Goal: Task Accomplishment & Management: Complete application form

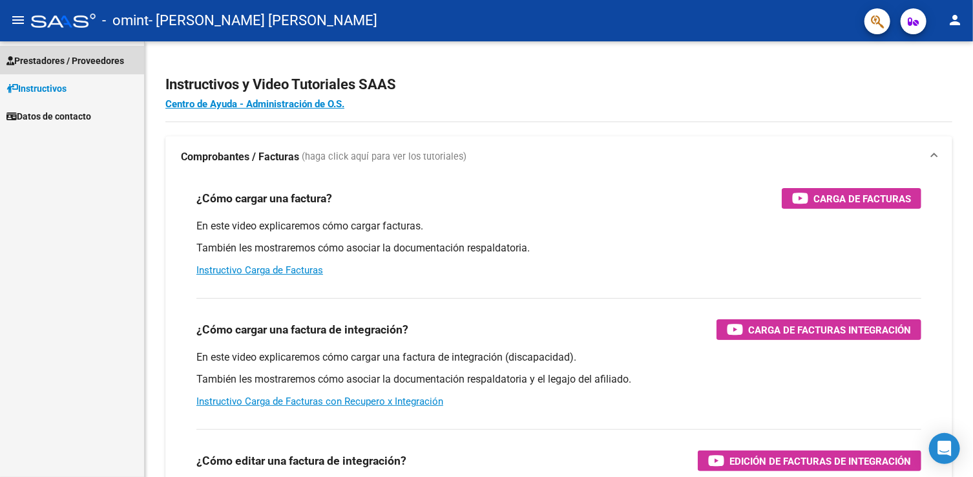
click at [47, 57] on span "Prestadores / Proveedores" at bounding box center [65, 61] width 118 height 14
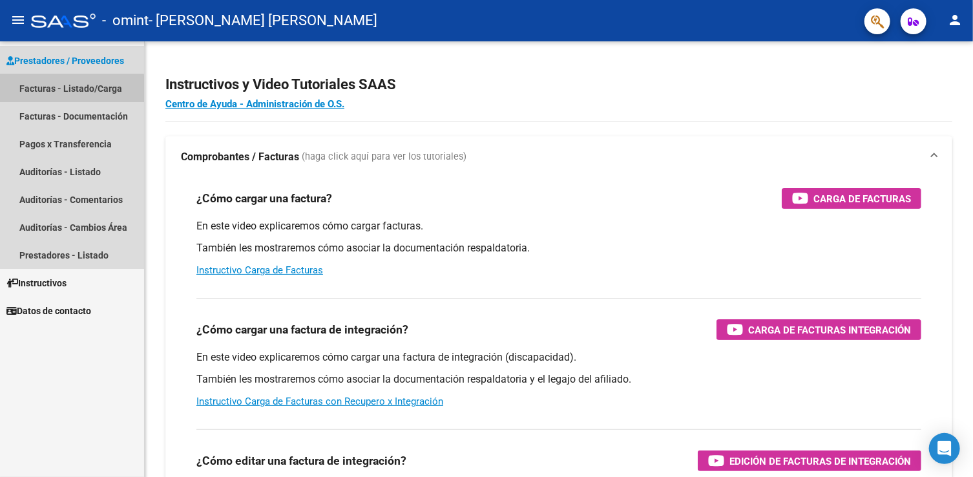
click at [34, 91] on link "Facturas - Listado/Carga" at bounding box center [72, 88] width 144 height 28
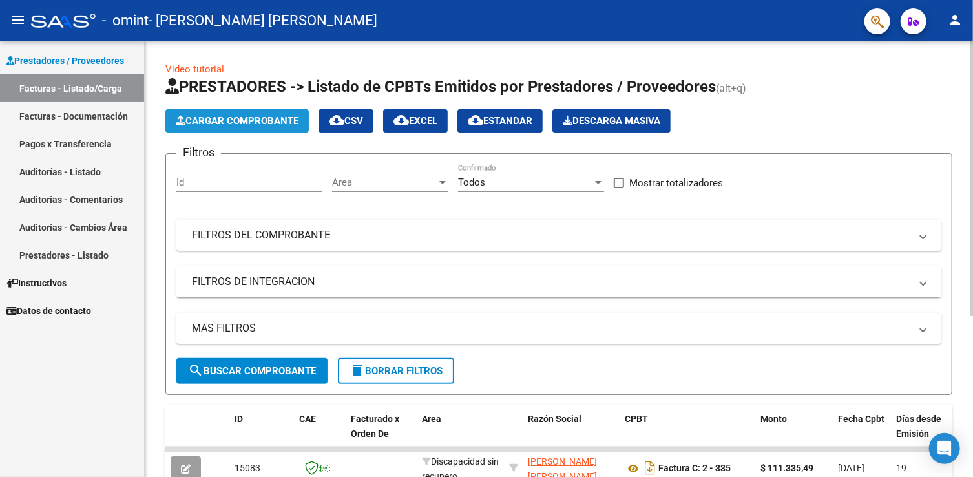
click at [253, 115] on span "Cargar Comprobante" at bounding box center [237, 121] width 123 height 12
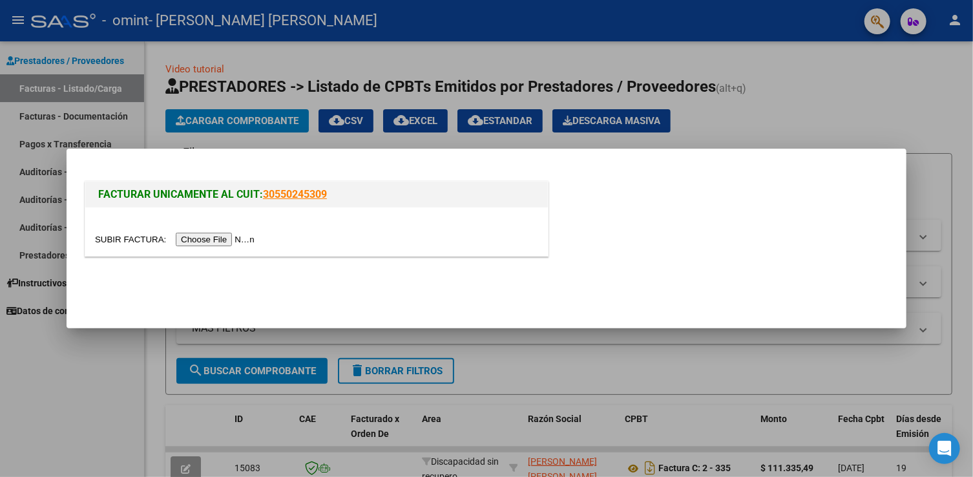
click at [147, 236] on input "file" at bounding box center [176, 240] width 163 height 14
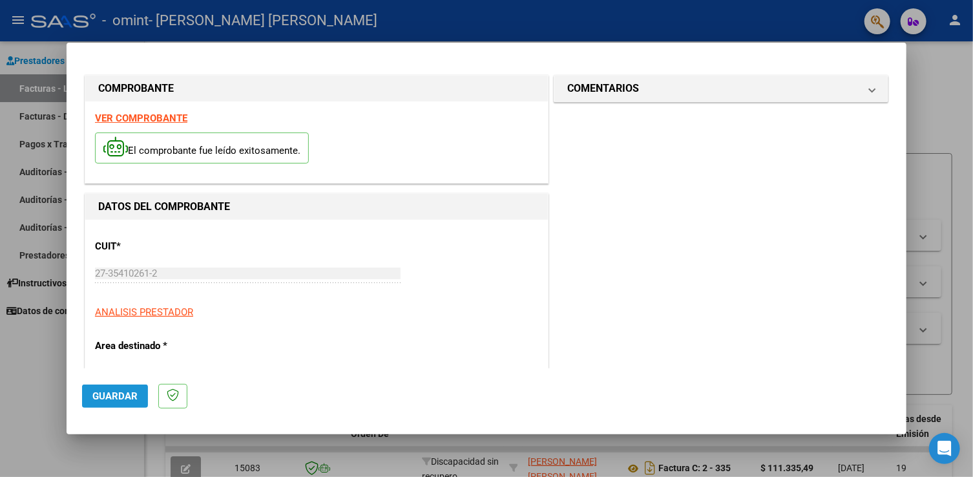
click at [116, 404] on button "Guardar" at bounding box center [115, 395] width 66 height 23
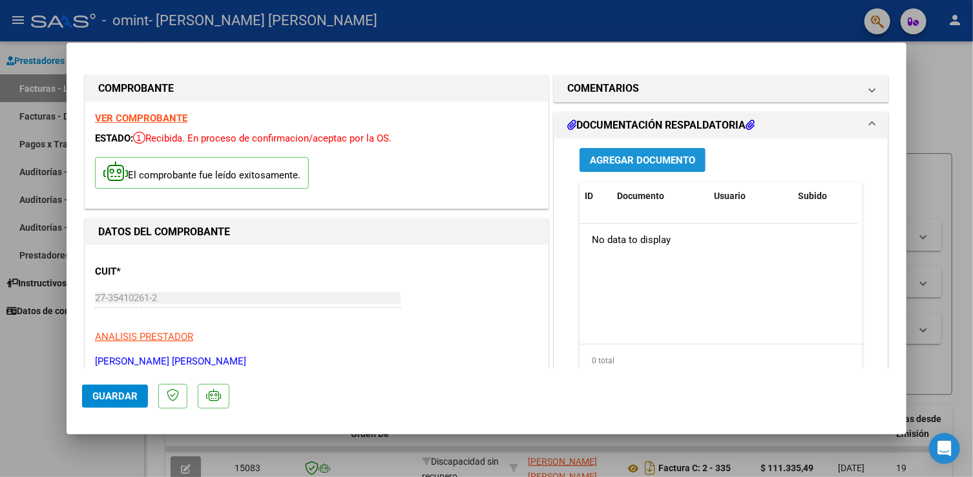
click at [610, 151] on button "Agregar Documento" at bounding box center [643, 160] width 126 height 24
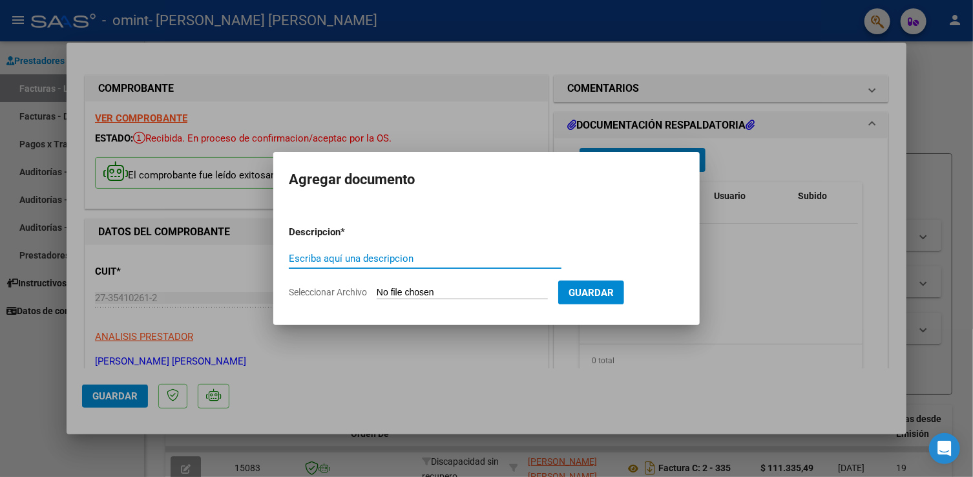
click at [331, 254] on input "Escriba aquí una descripcion" at bounding box center [425, 259] width 273 height 12
type input "planilla asistencia [DATE]"
click at [302, 294] on span "Seleccionar Archivo" at bounding box center [328, 292] width 78 height 10
click at [377, 294] on input "Seleccionar Archivo" at bounding box center [462, 293] width 171 height 12
type input "C:\fakepath\asist [PERSON_NAME] nueva.pdf"
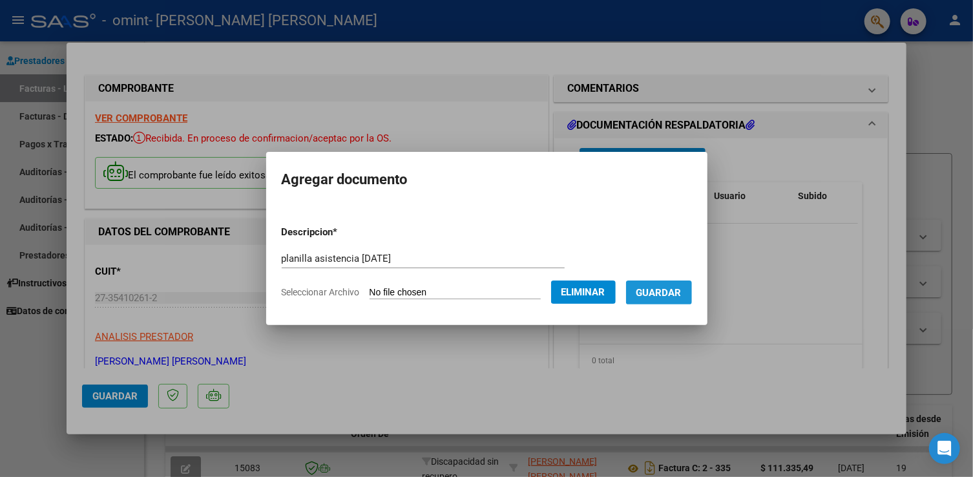
click at [679, 285] on button "Guardar" at bounding box center [659, 292] width 66 height 24
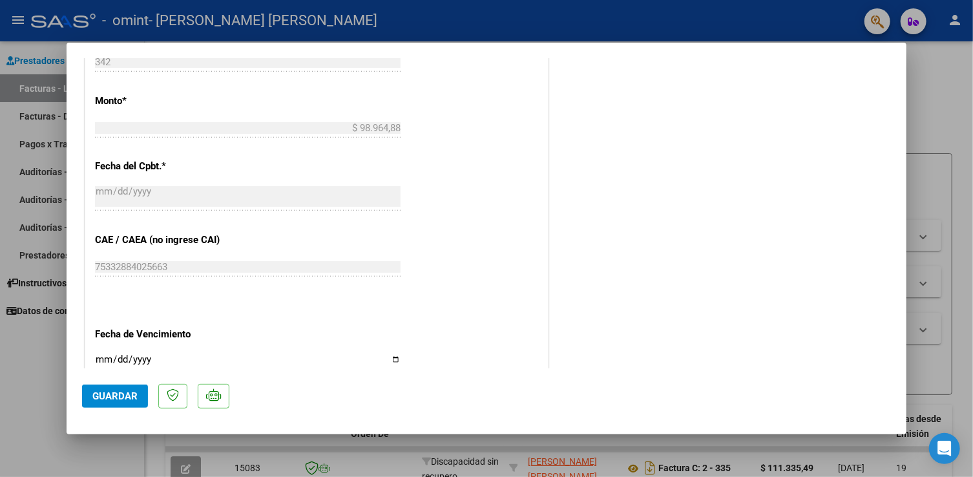
scroll to position [613, 0]
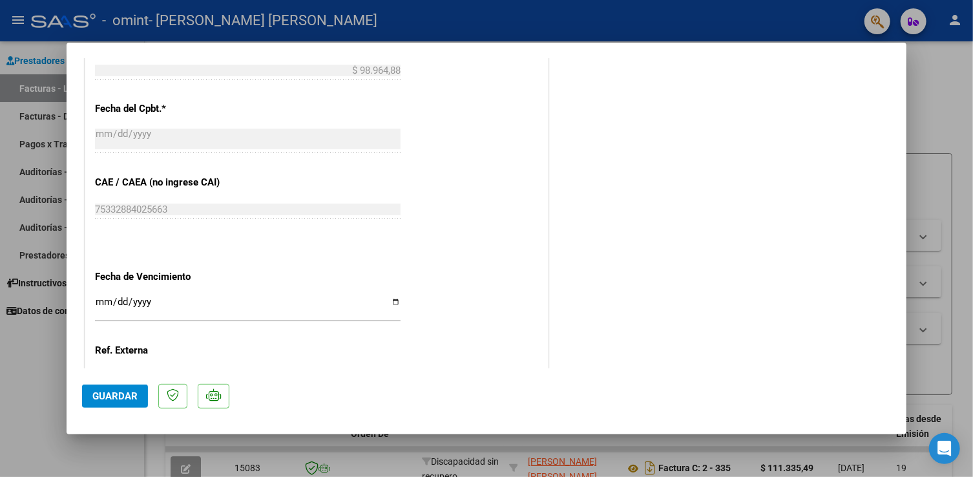
drag, startPoint x: 896, startPoint y: 257, endPoint x: 899, endPoint y: 290, distance: 33.8
click at [899, 290] on mat-dialog-content "COMPROBANTE VER COMPROBANTE ESTADO: Recibida. En proceso de confirmacion/acepta…" at bounding box center [487, 213] width 840 height 310
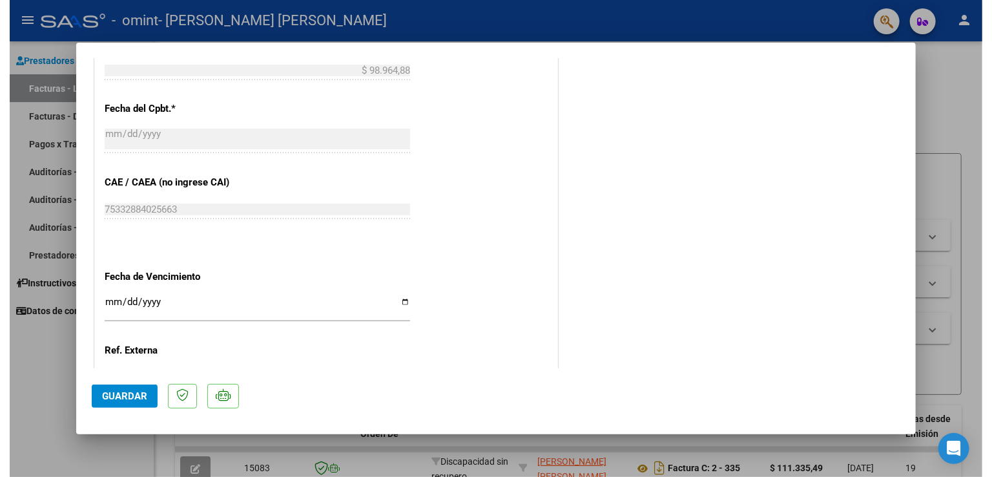
scroll to position [721, 0]
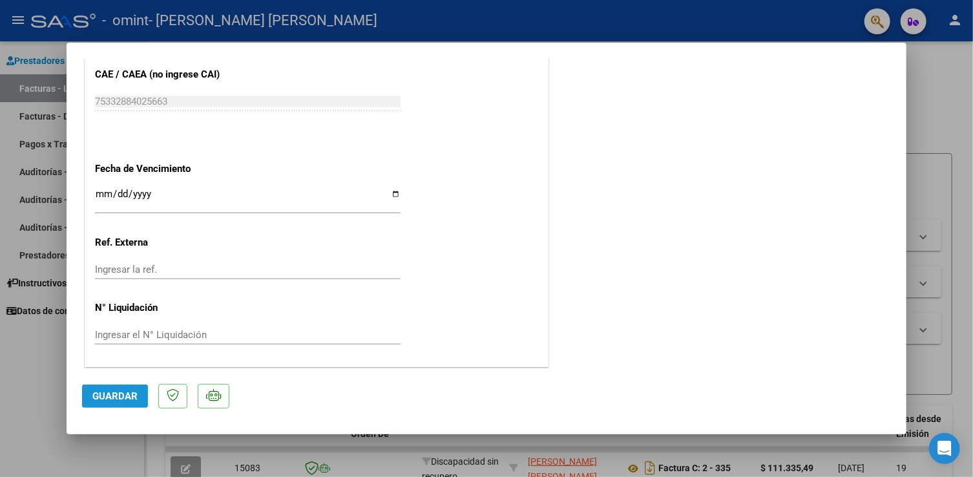
click at [103, 393] on span "Guardar" at bounding box center [114, 396] width 45 height 12
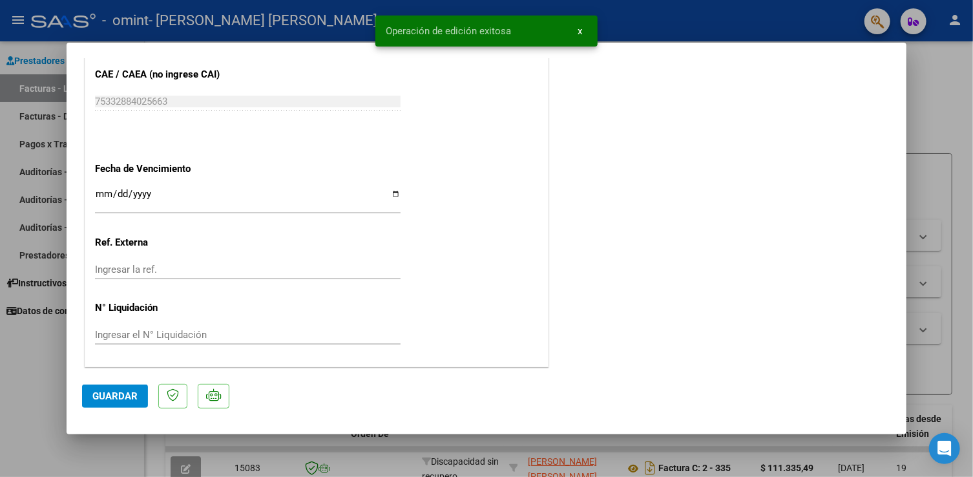
click at [34, 392] on div at bounding box center [486, 238] width 973 height 477
type input "$ 0,00"
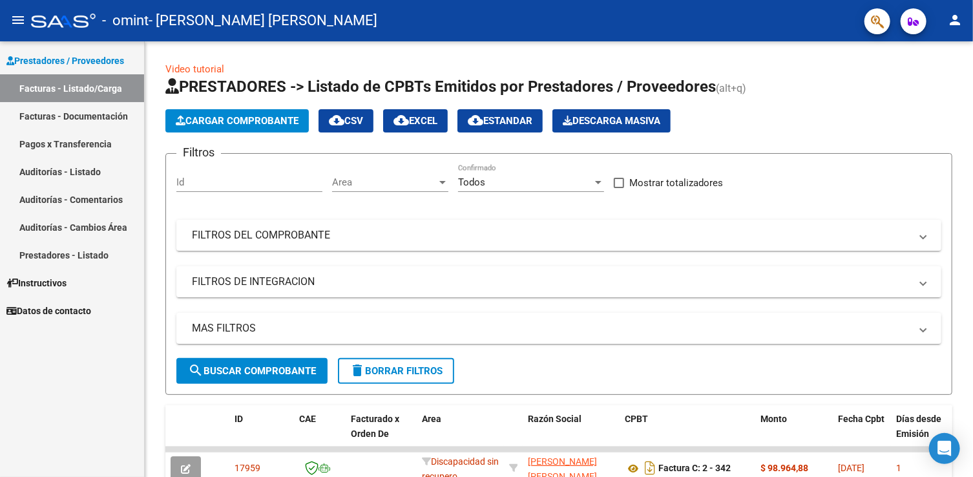
drag, startPoint x: 969, startPoint y: 100, endPoint x: 987, endPoint y: 236, distance: 137.6
click at [972, 236] on html "menu - omint - [PERSON_NAME] [PERSON_NAME] person Prestadores / Proveedores Fac…" at bounding box center [486, 238] width 973 height 477
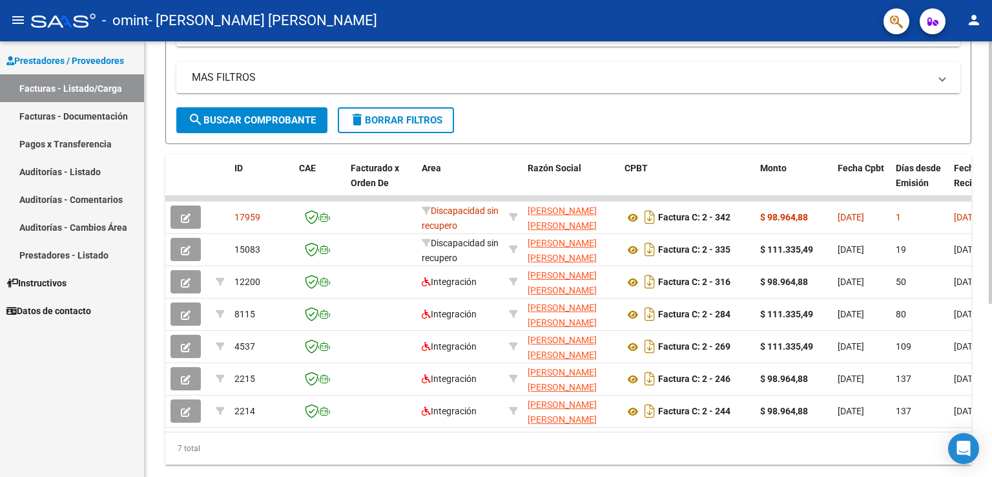
scroll to position [288, 0]
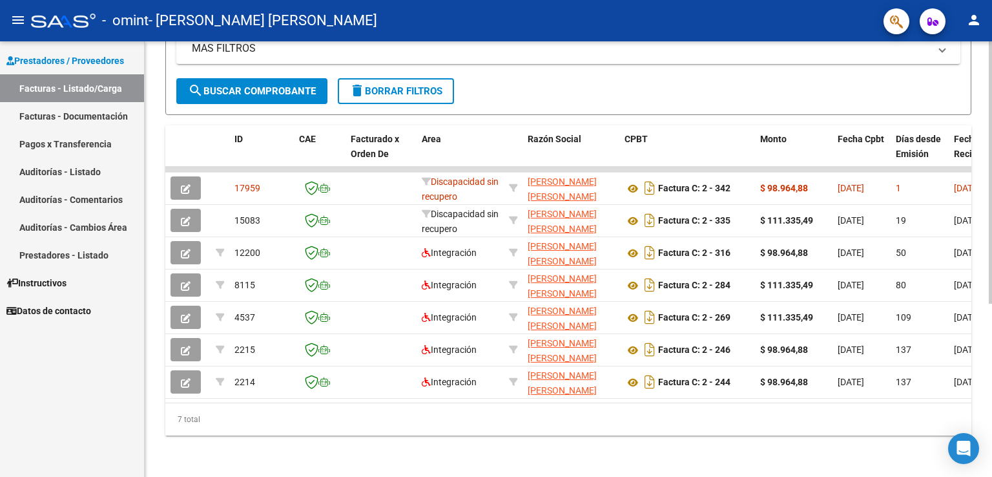
click at [972, 476] on html "menu - omint - [PERSON_NAME] [PERSON_NAME] person Prestadores / Proveedores Fac…" at bounding box center [496, 238] width 992 height 477
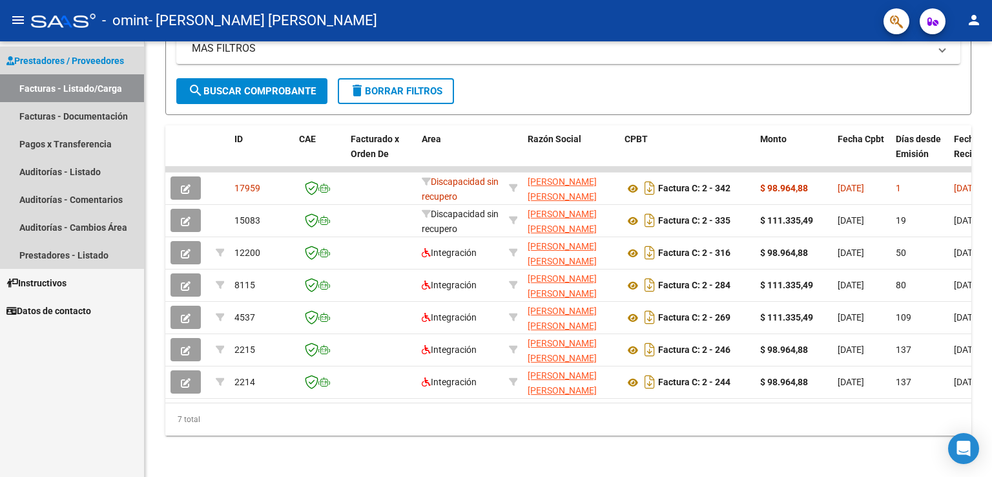
click at [105, 61] on span "Prestadores / Proveedores" at bounding box center [65, 61] width 118 height 14
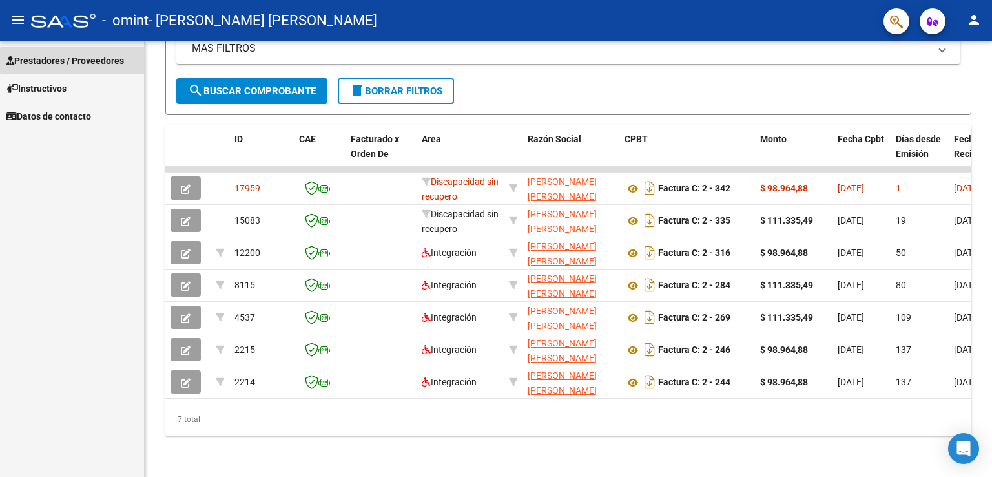
click at [105, 61] on span "Prestadores / Proveedores" at bounding box center [65, 61] width 118 height 14
